Goal: Download file/media

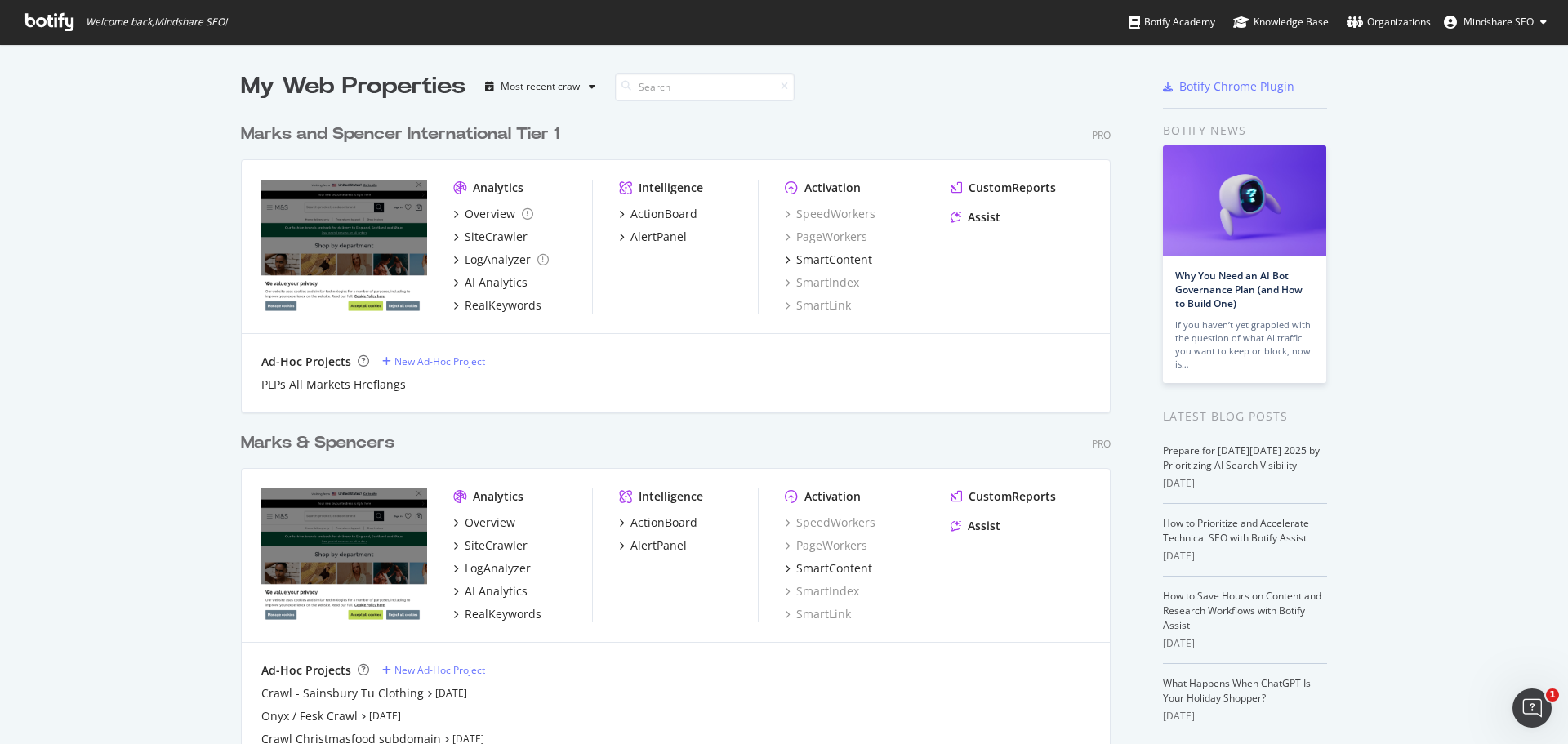
scroll to position [77, 0]
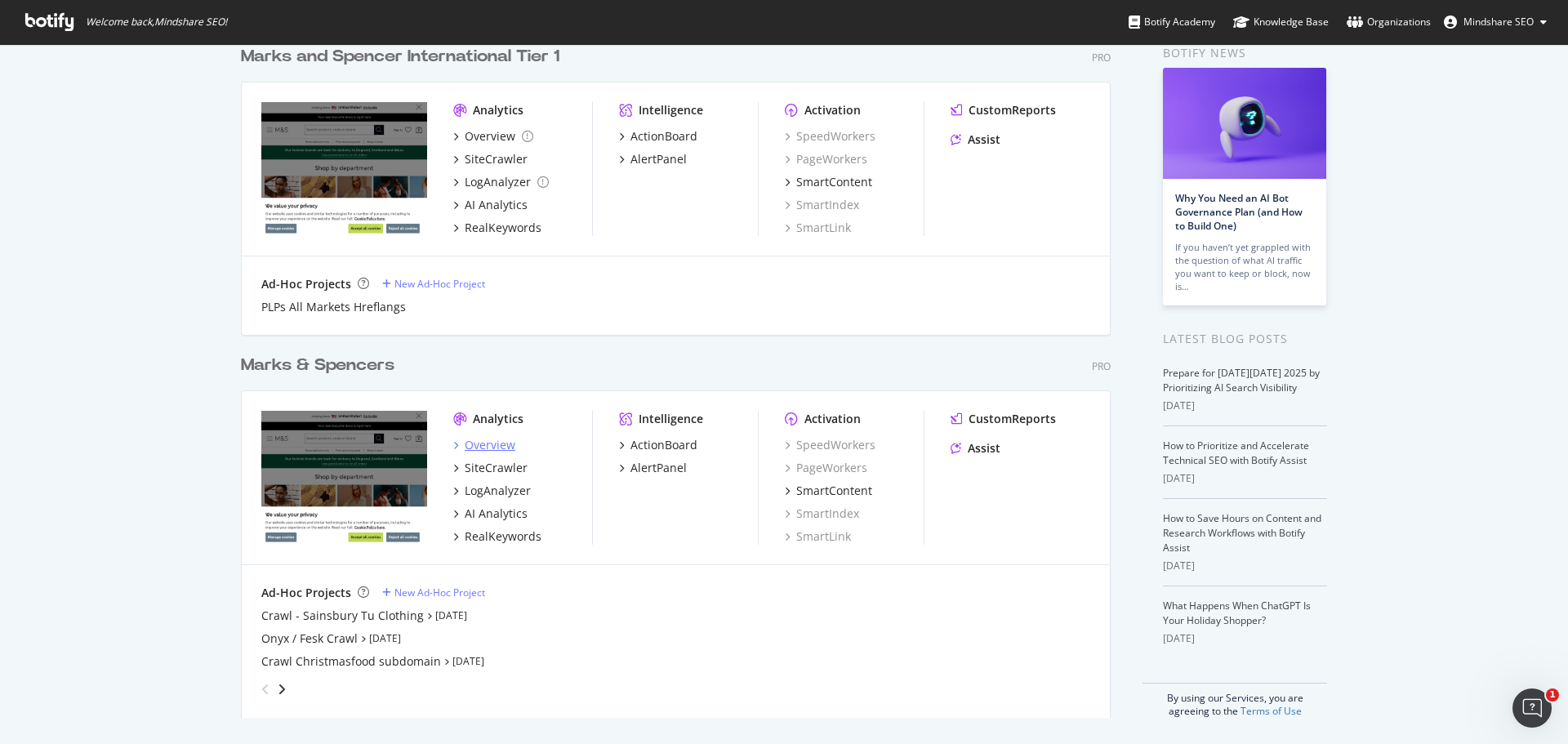
click at [487, 447] on div "Overview" at bounding box center [490, 445] width 51 height 16
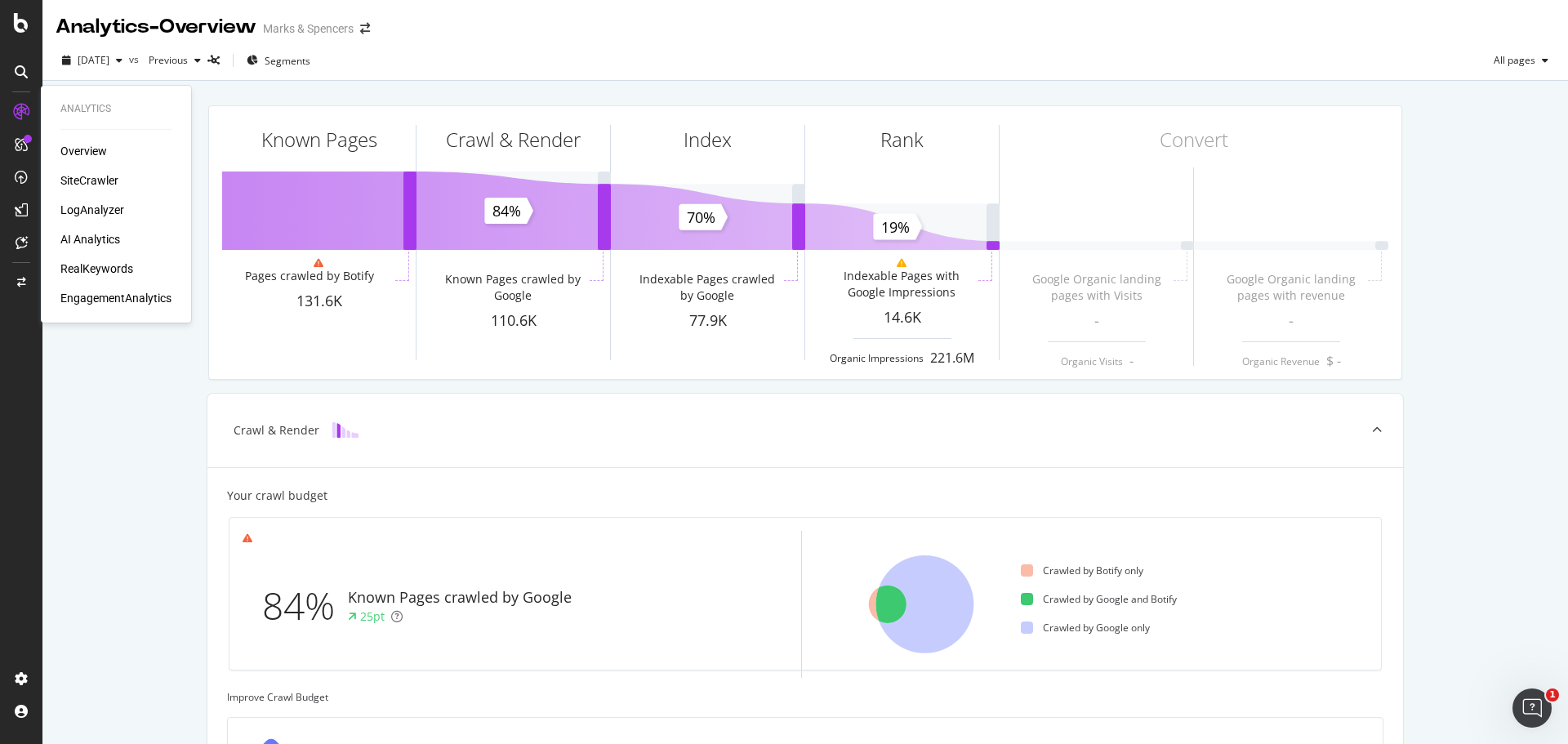
click at [95, 175] on div "SiteCrawler" at bounding box center [90, 181] width 58 height 16
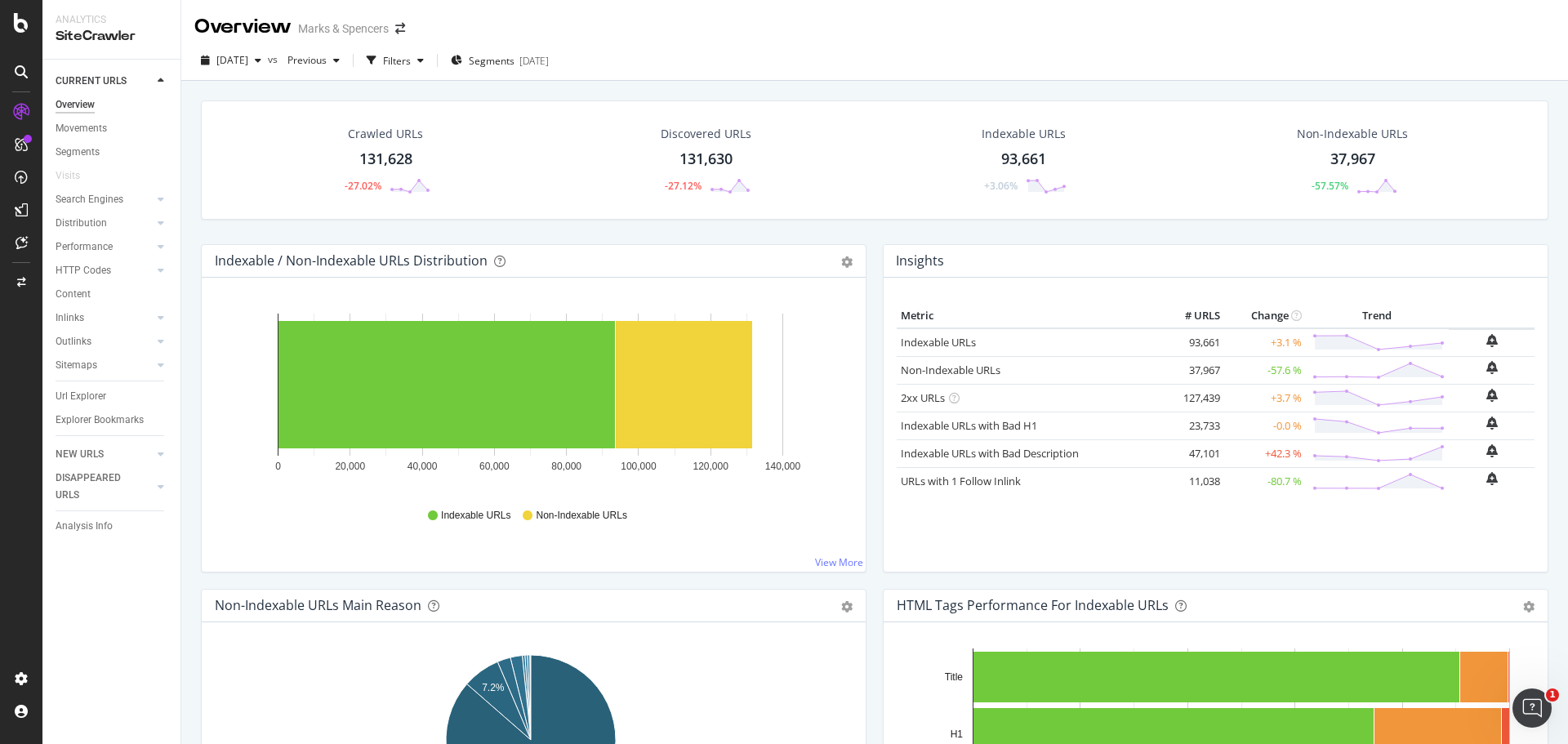
click at [1028, 154] on div "93,661" at bounding box center [1023, 159] width 45 height 21
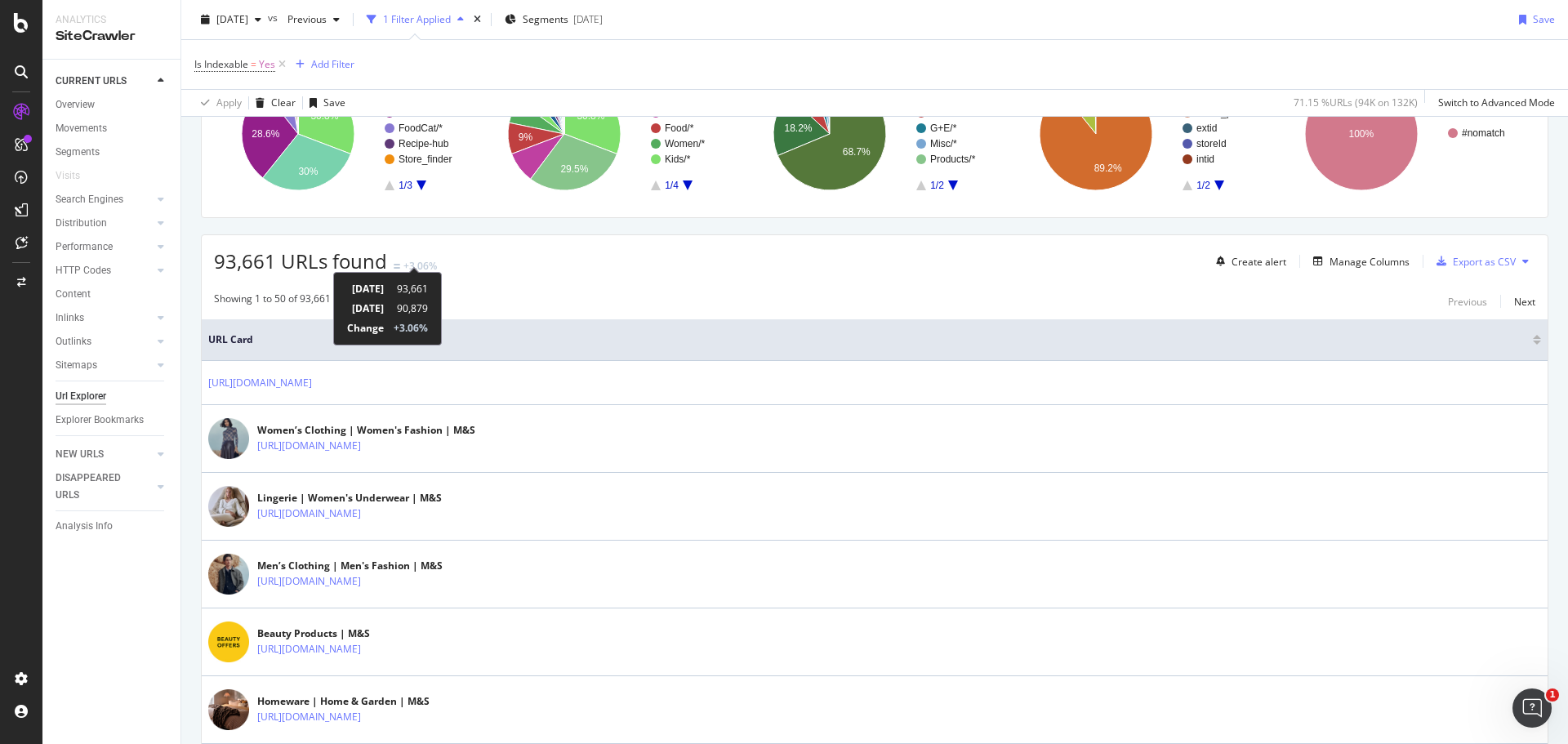
scroll to position [272, 0]
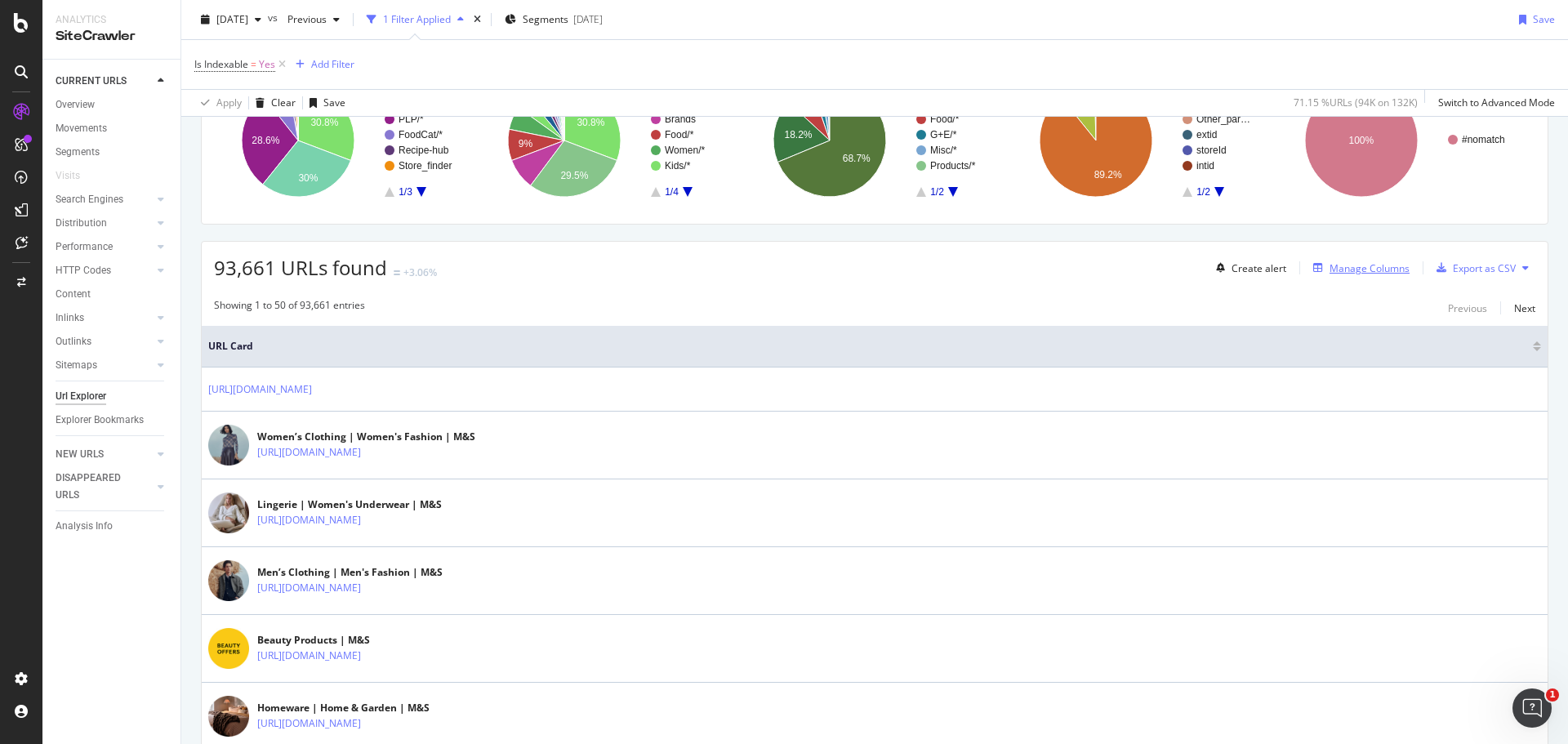
click at [1316, 268] on div "button" at bounding box center [1317, 267] width 23 height 10
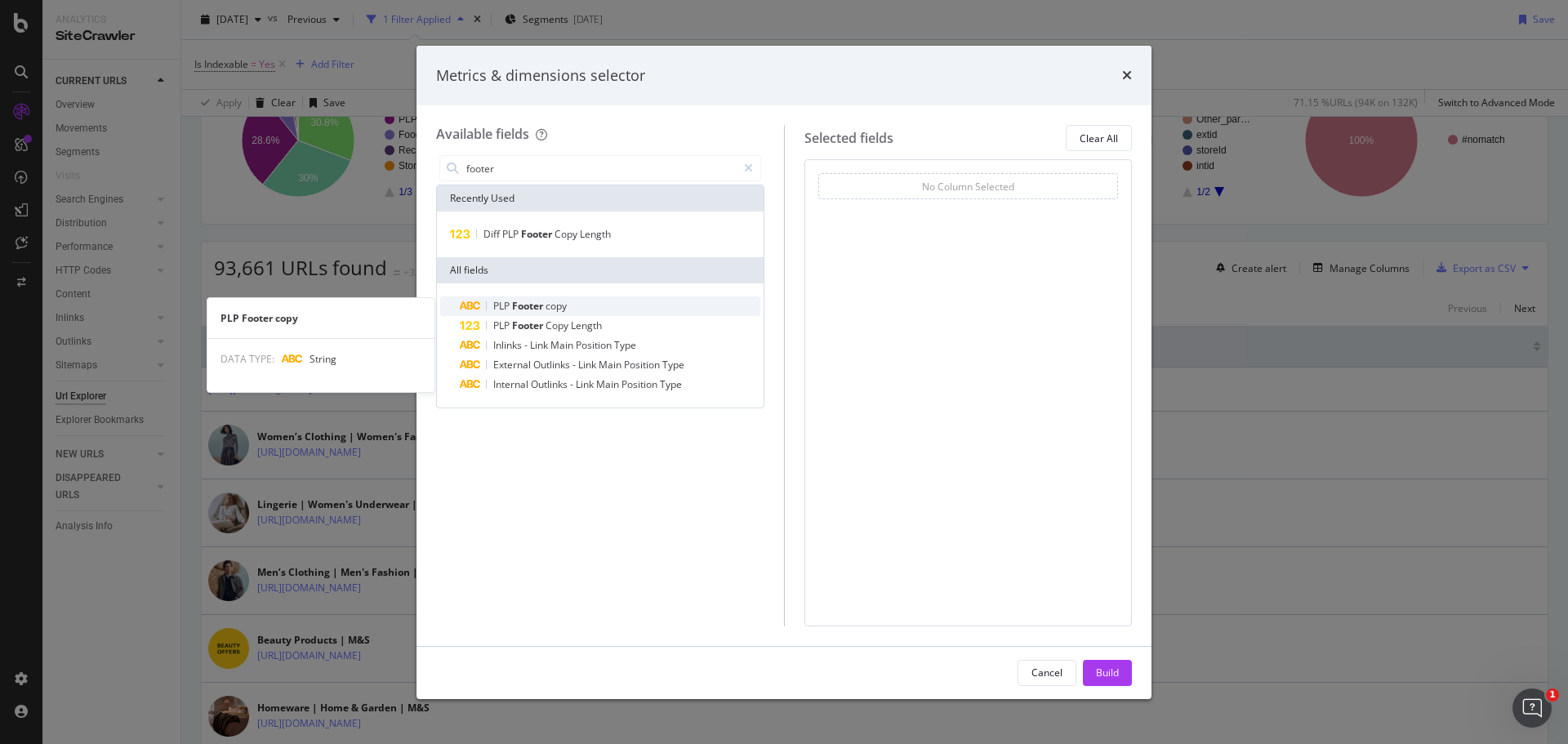
type input "footer"
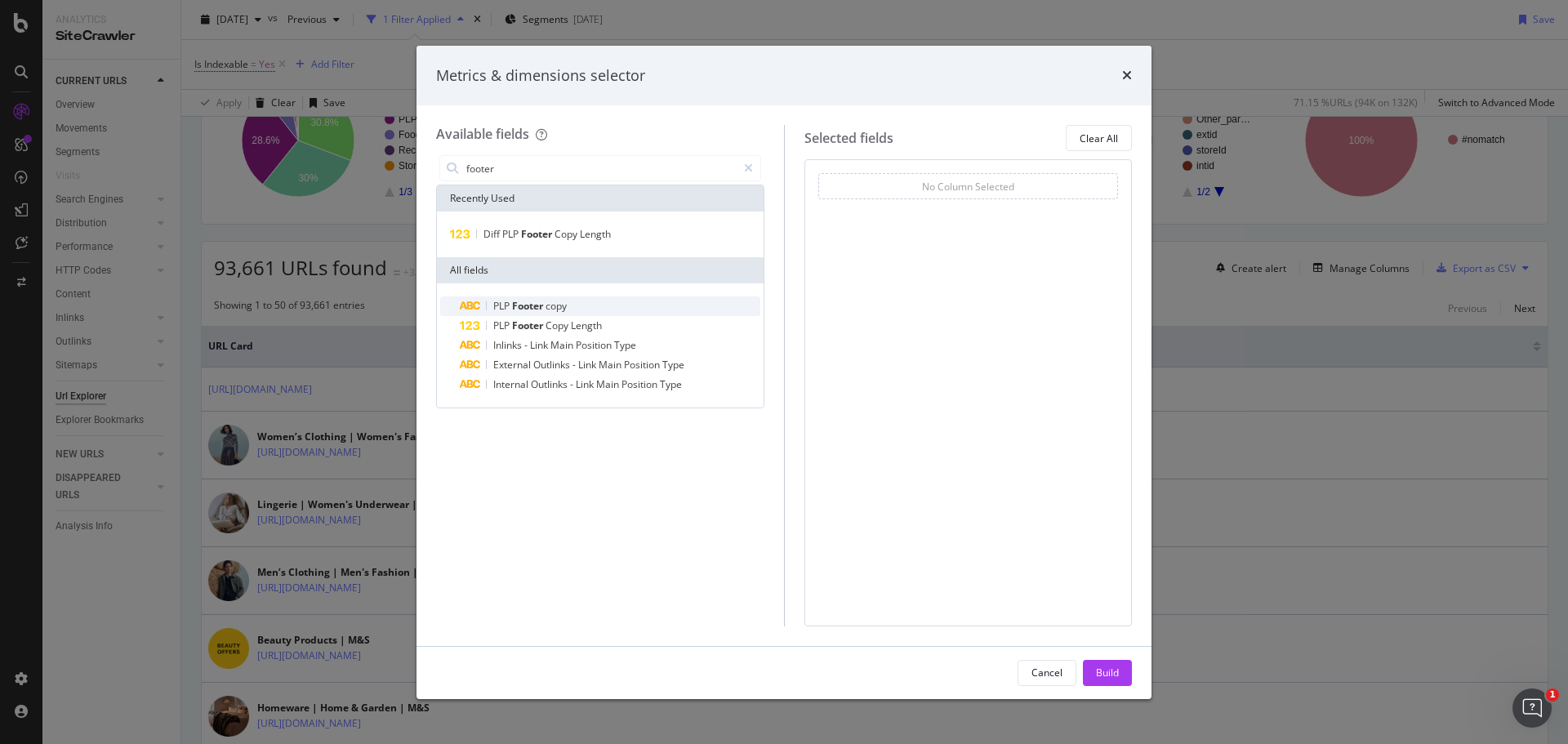
click at [600, 309] on div "PLP Footer copy" at bounding box center [610, 306] width 301 height 20
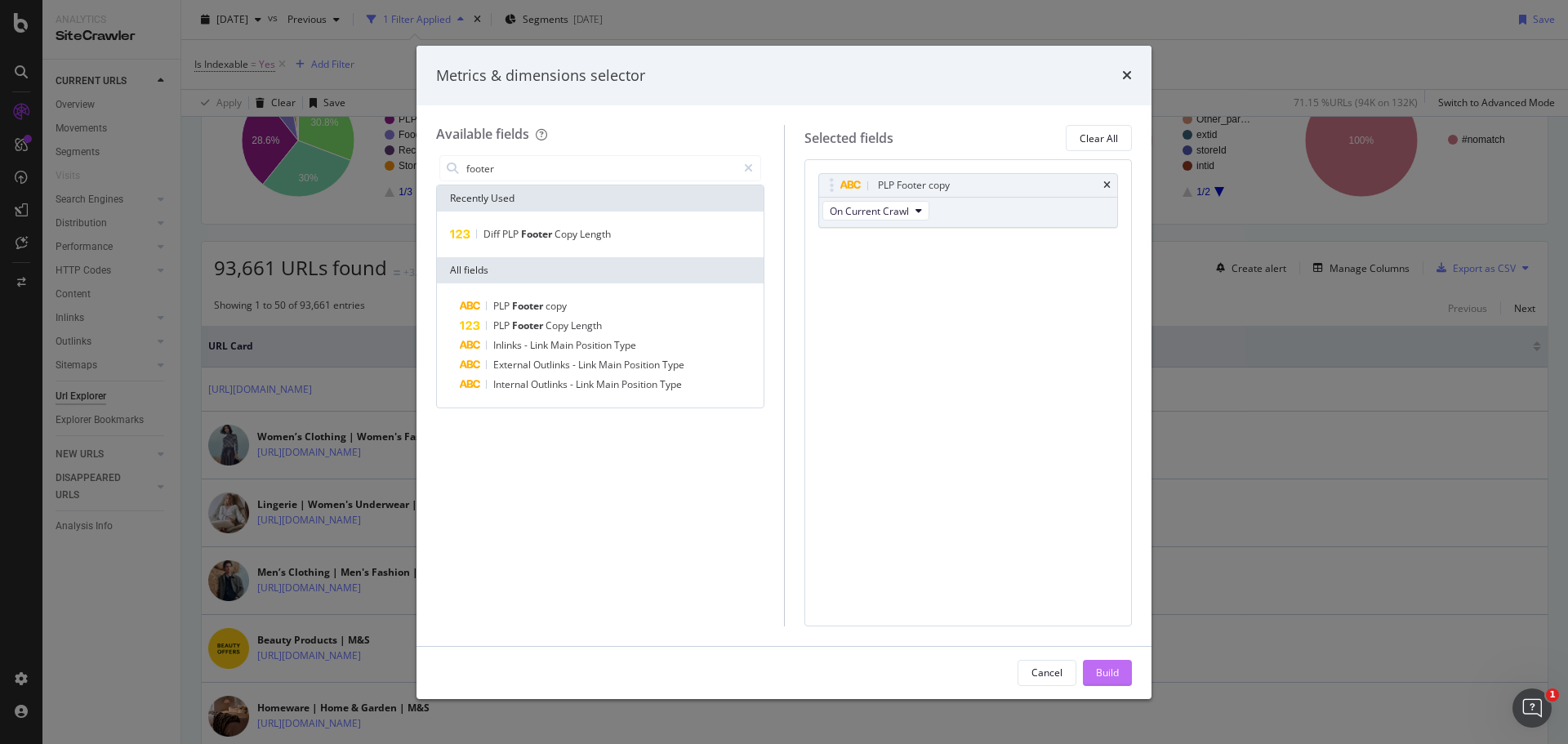
click at [1109, 670] on div "Build" at bounding box center [1107, 672] width 23 height 14
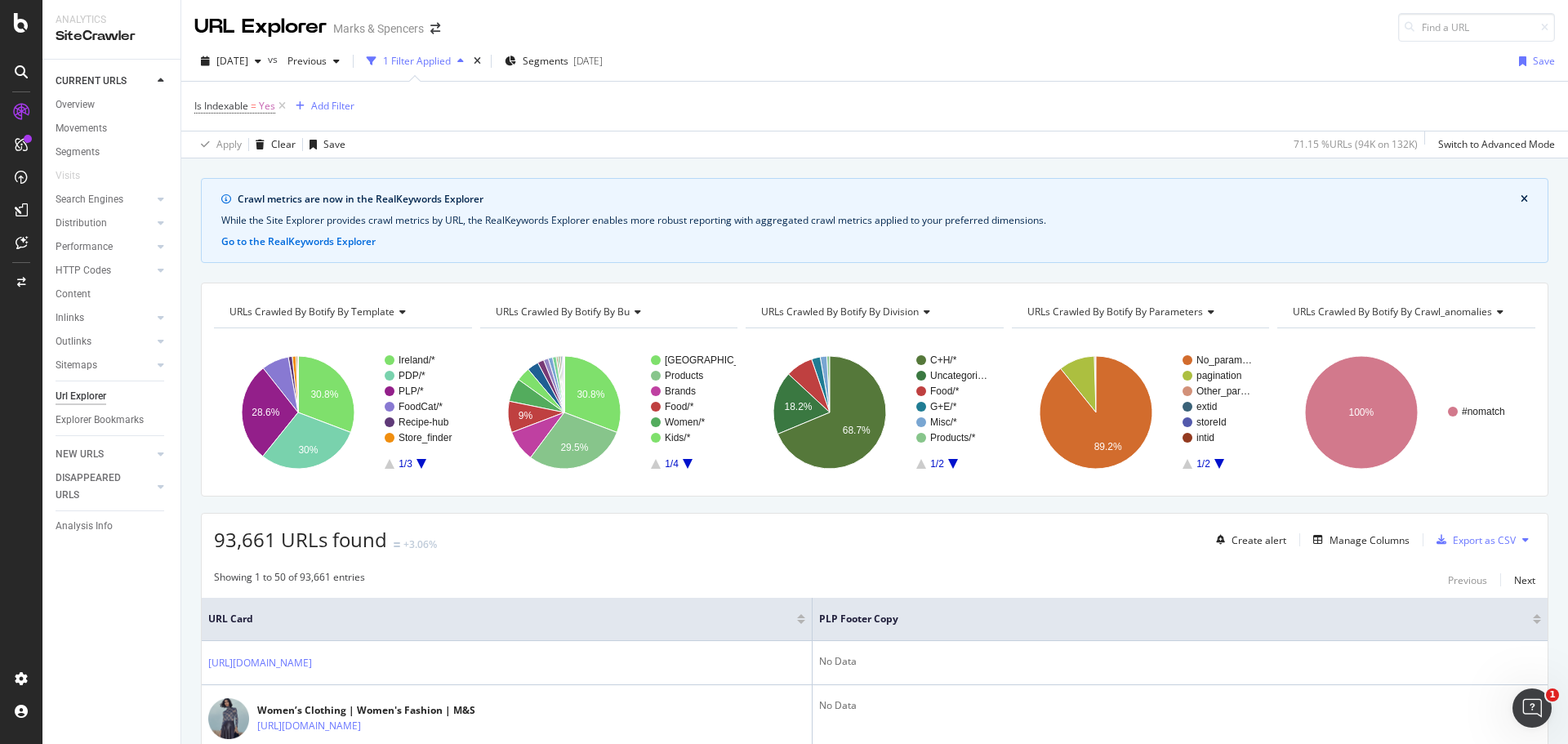
click at [401, 312] on icon at bounding box center [400, 312] width 12 height 10
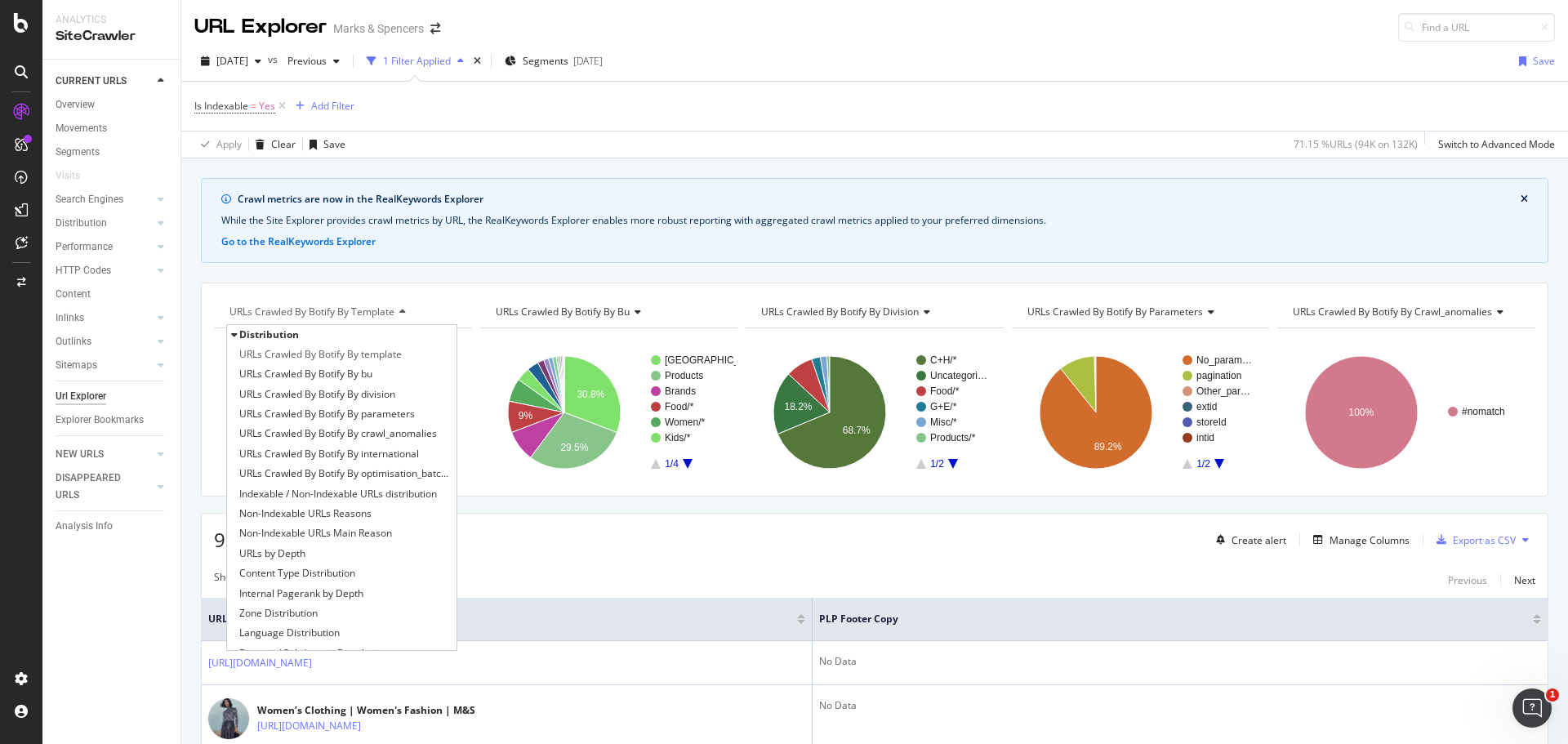
click at [401, 312] on icon at bounding box center [400, 312] width 12 height 10
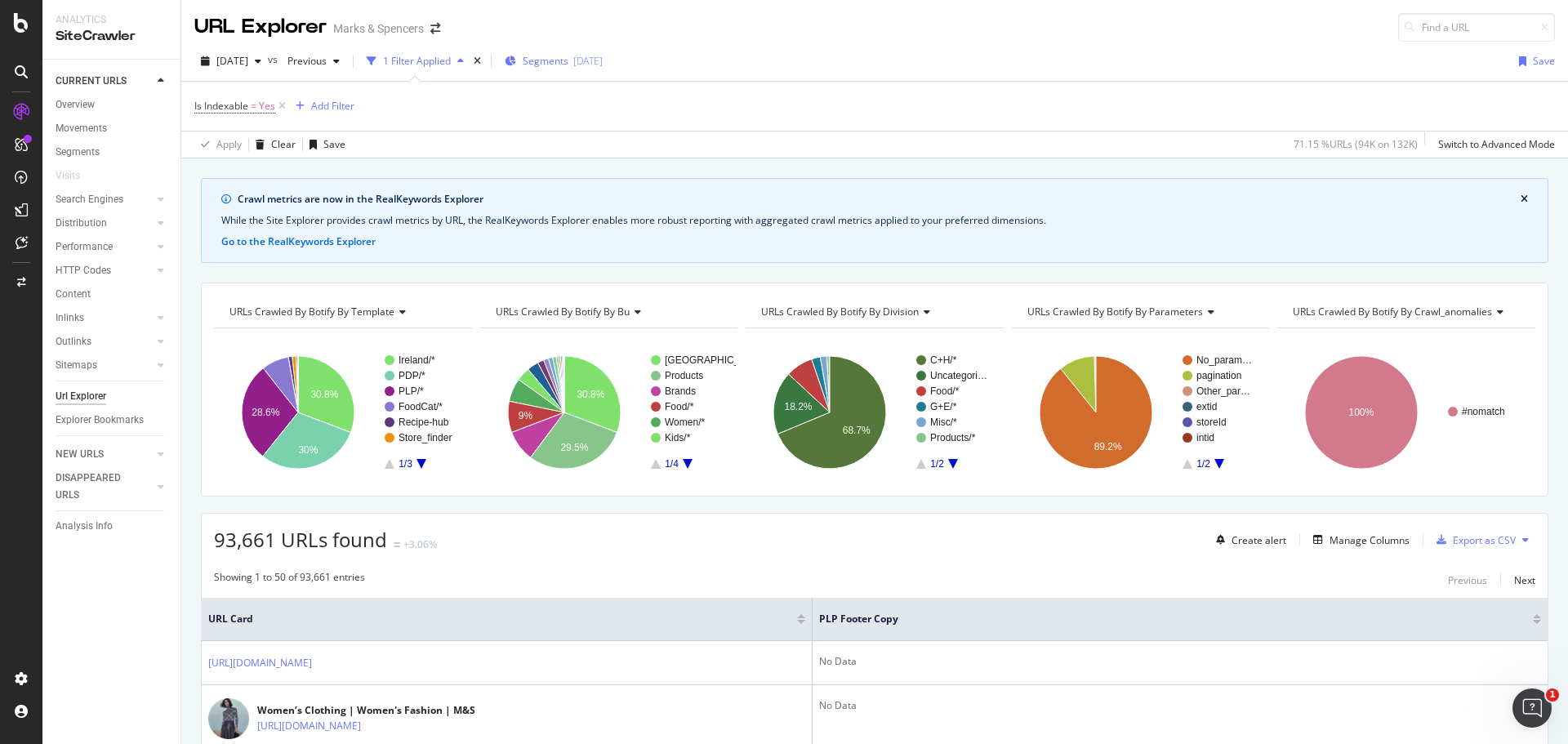
click at [569, 55] on span "Segments" at bounding box center [545, 60] width 45 height 14
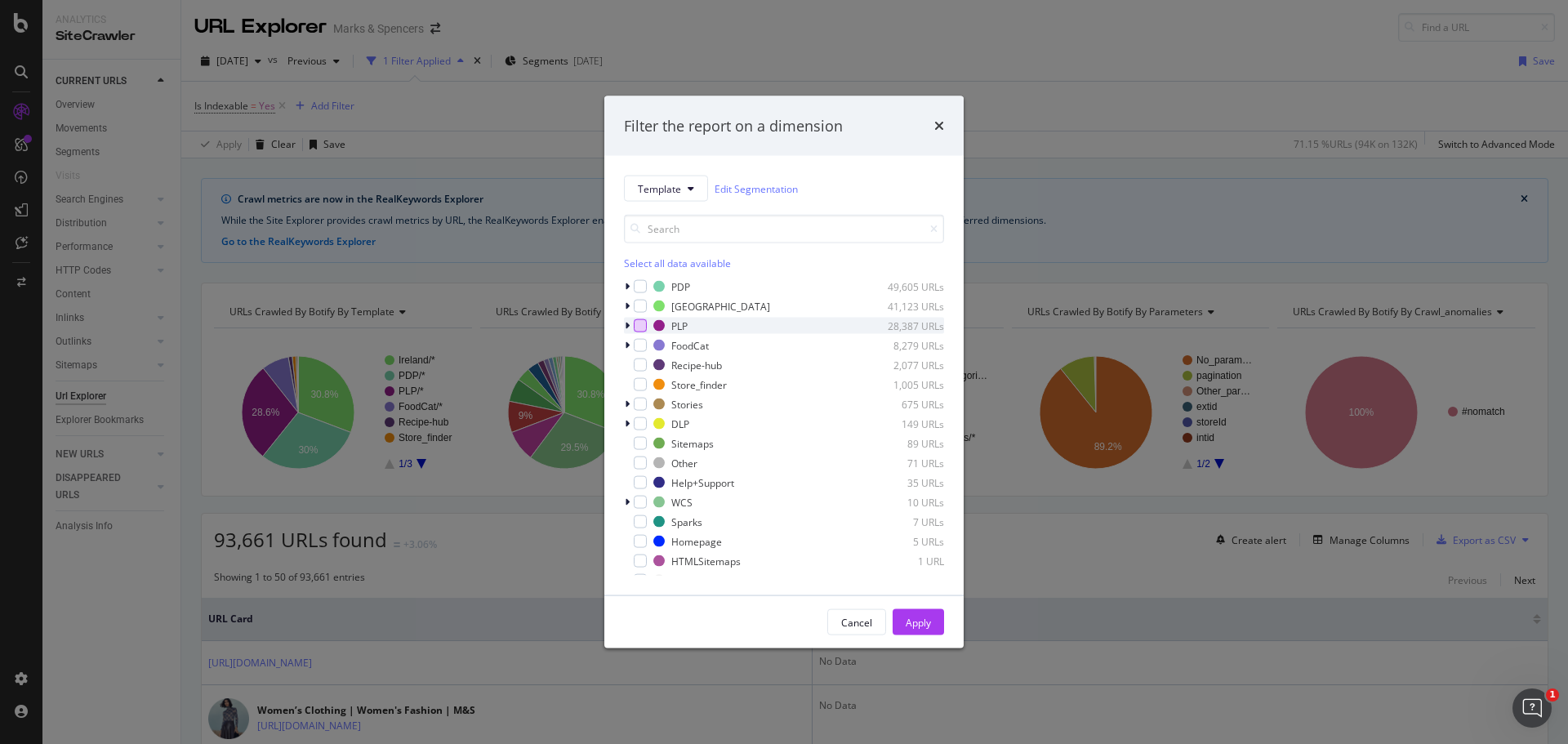
click at [635, 325] on div "modal" at bounding box center [640, 325] width 13 height 13
click at [919, 626] on div "Apply" at bounding box center [918, 621] width 25 height 14
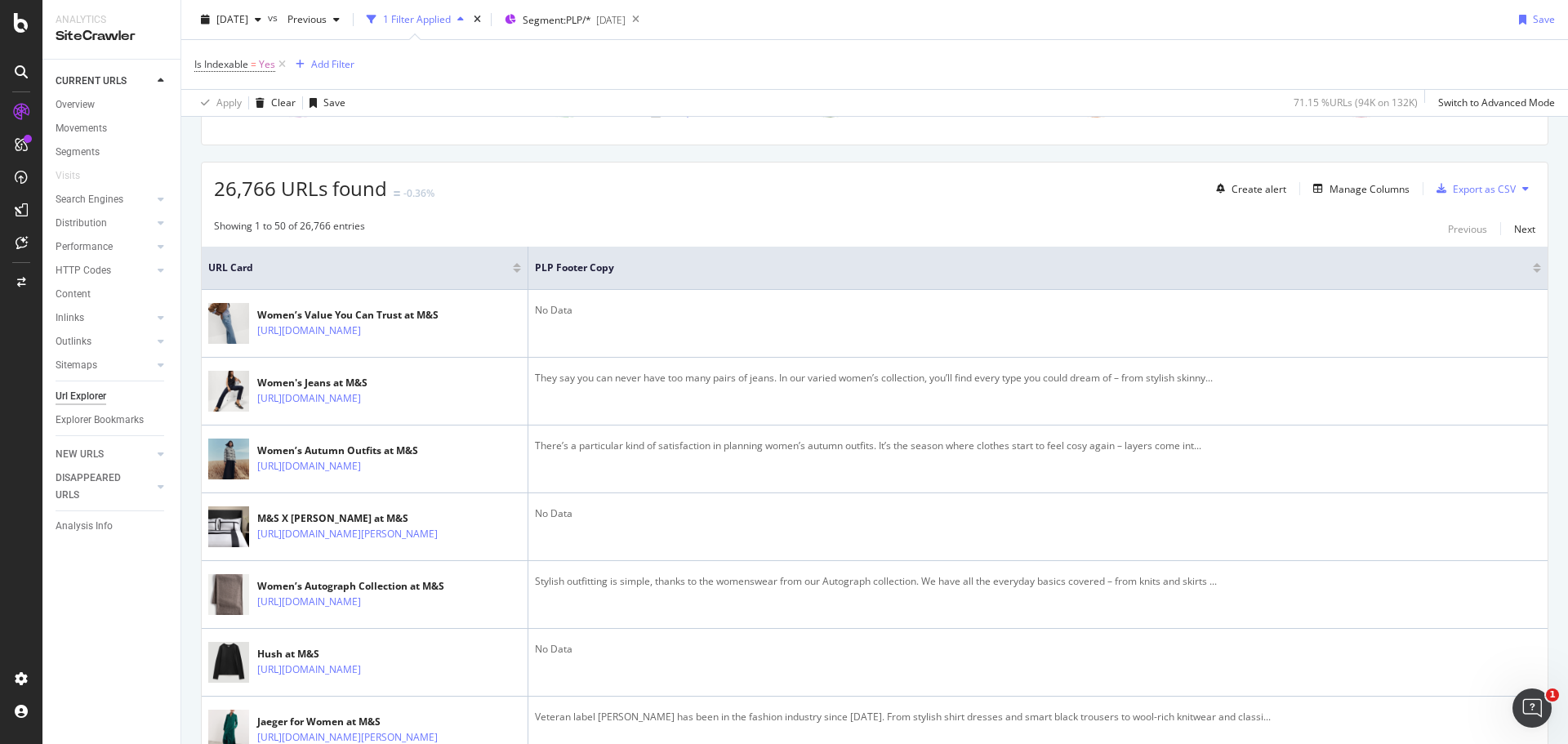
scroll to position [352, 0]
click at [1458, 184] on div "Export as CSV" at bounding box center [1484, 188] width 63 height 14
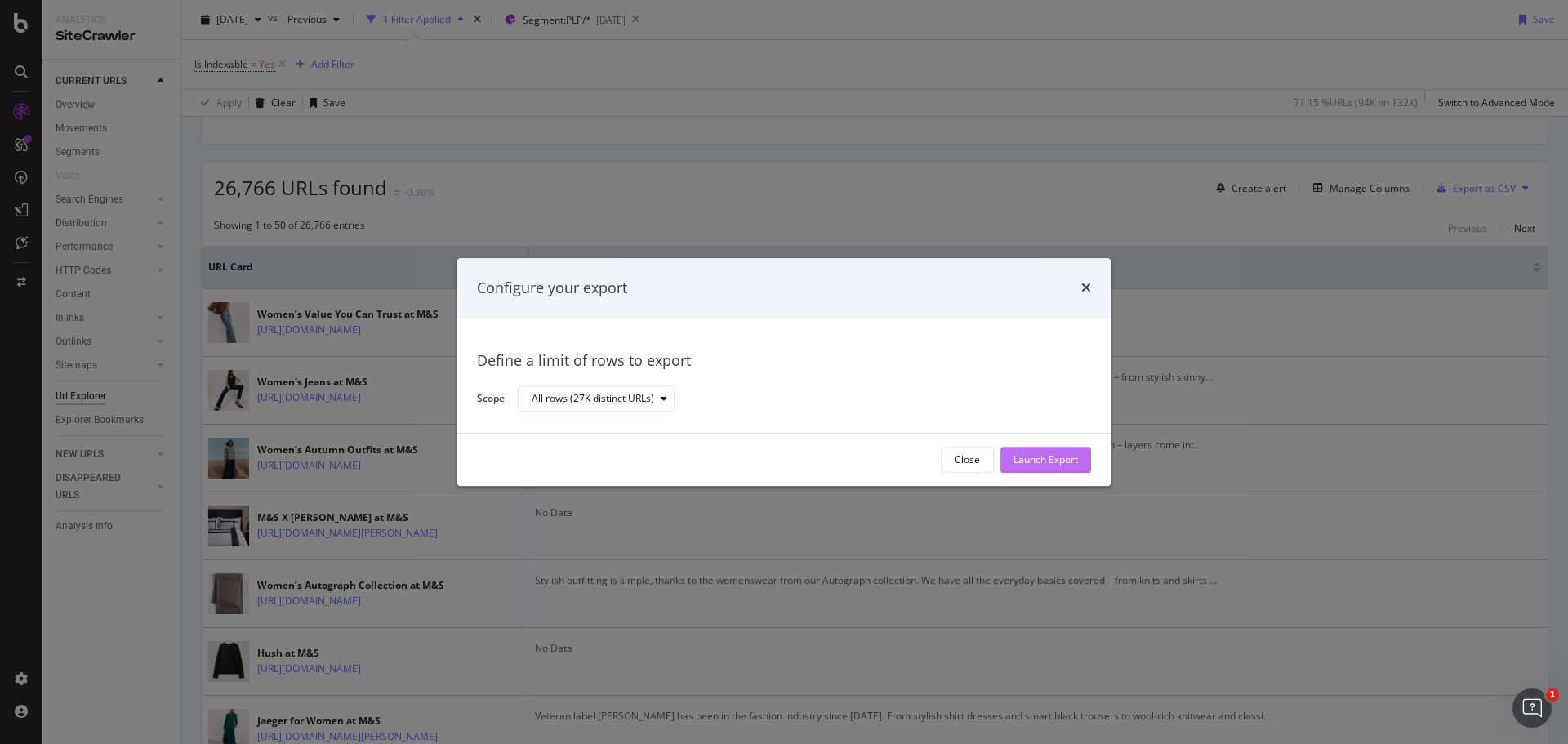
click at [1061, 453] on div "Launch Export" at bounding box center [1045, 460] width 65 height 14
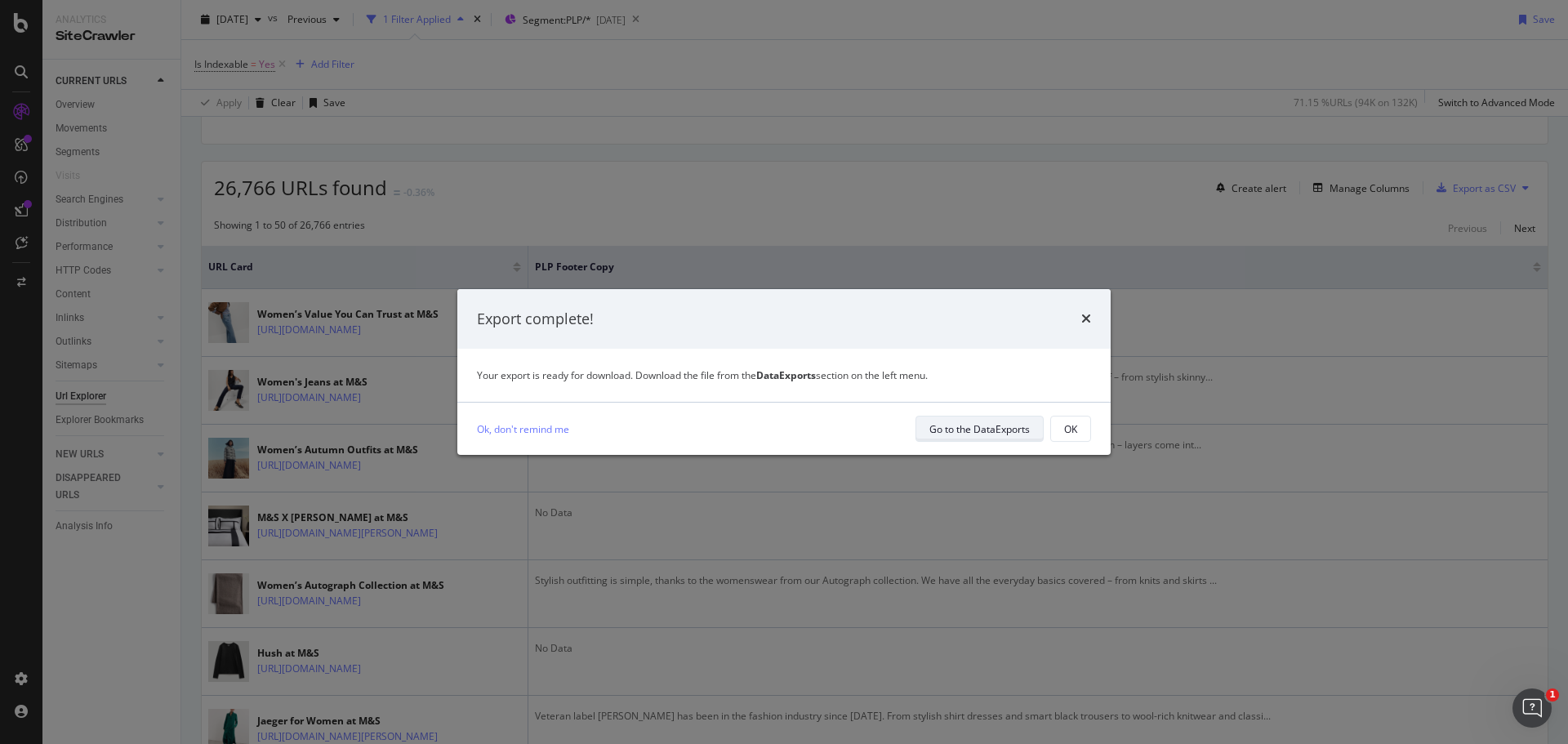
click at [992, 430] on div "Go to the DataExports" at bounding box center [979, 429] width 101 height 14
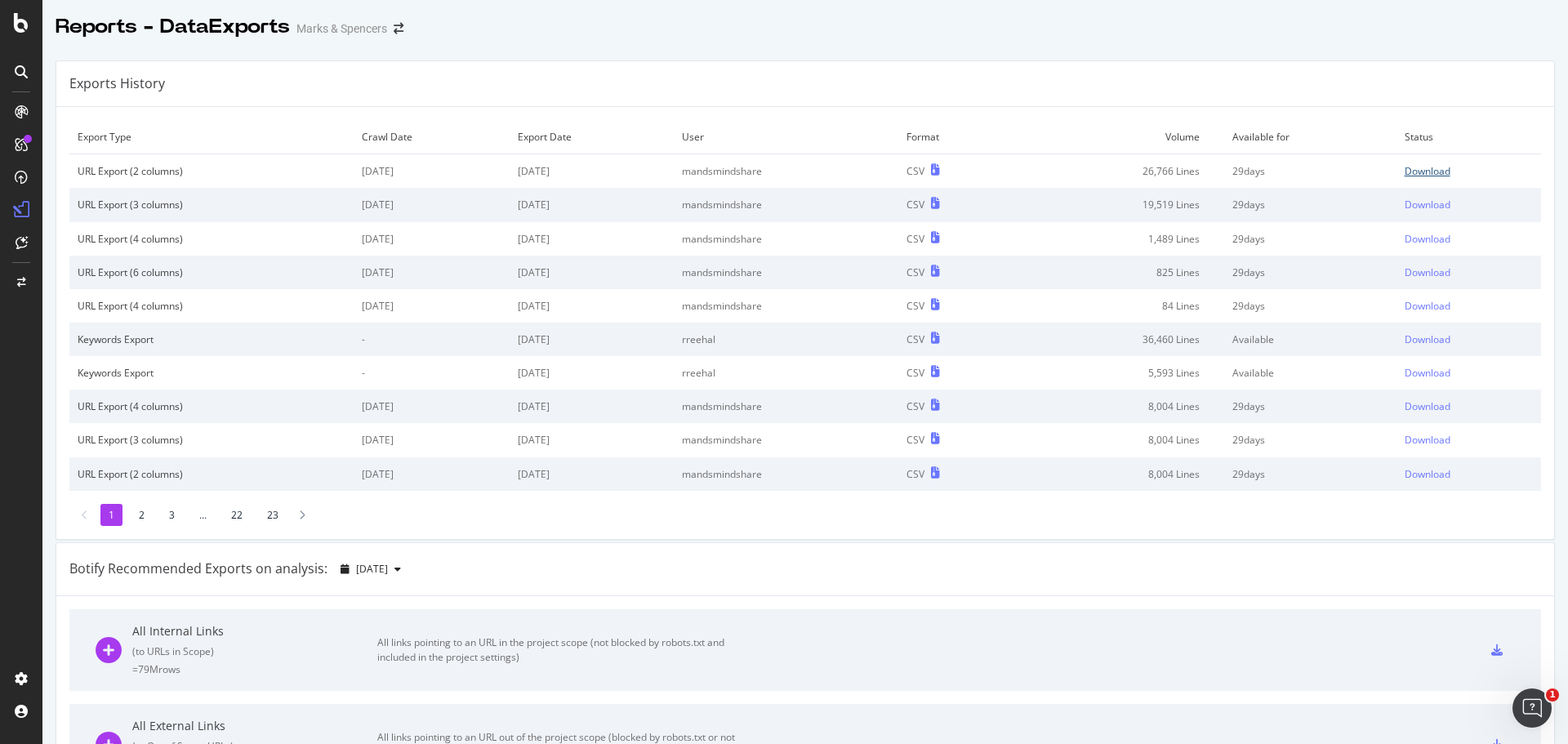
click at [1437, 174] on link "Download" at bounding box center [1468, 171] width 128 height 14
